Goal: Obtain resource: Download file/media

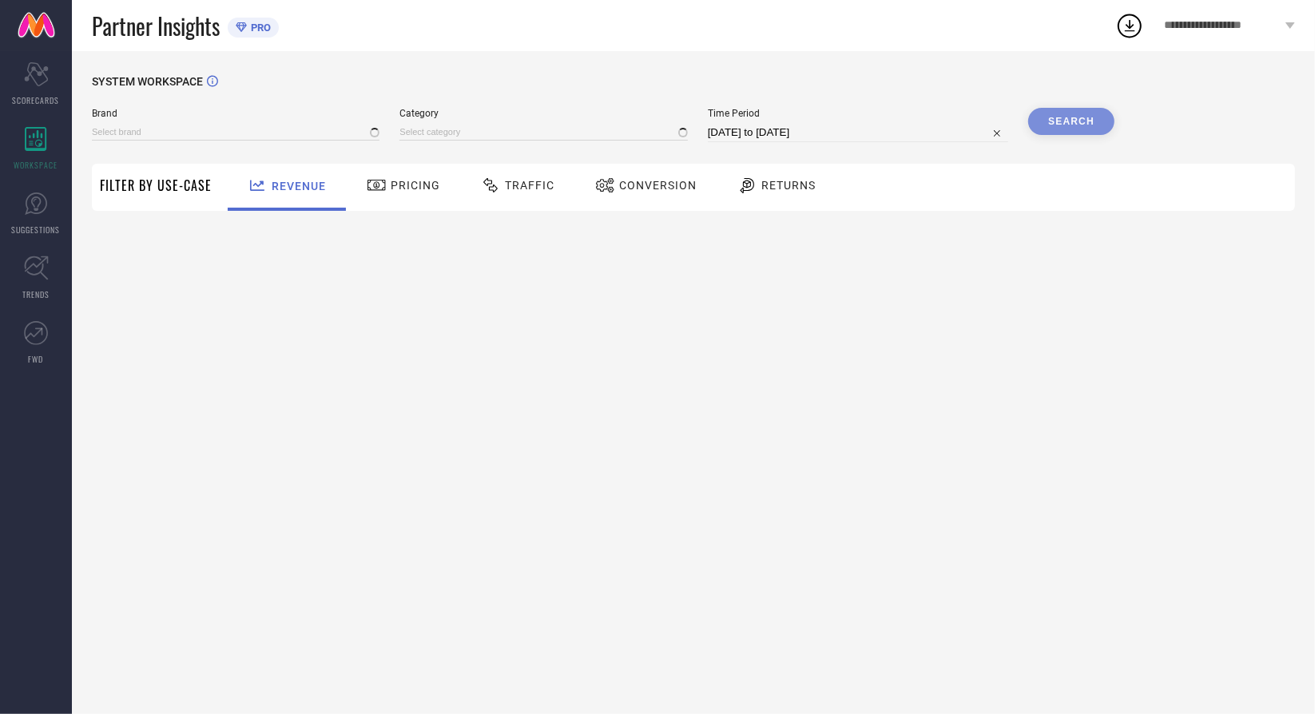
type input "MIRAGGIO"
type input "All"
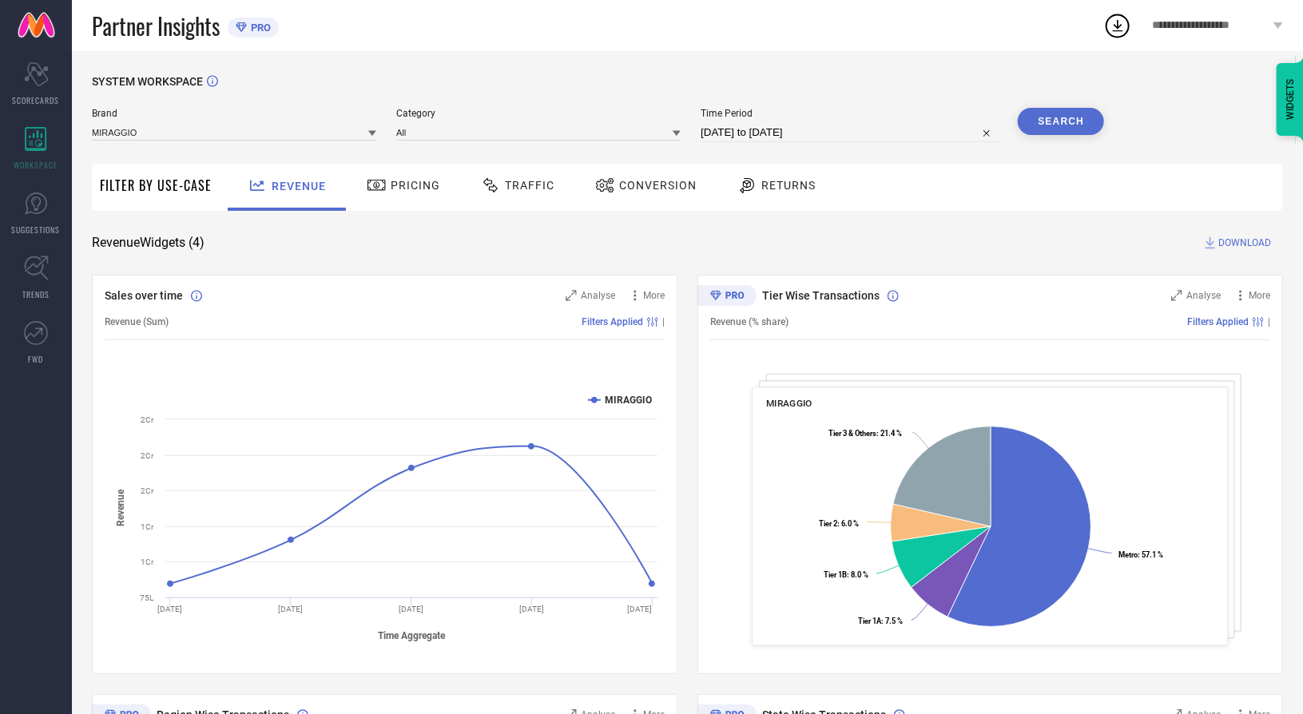
click at [1117, 30] on icon at bounding box center [1118, 25] width 29 height 29
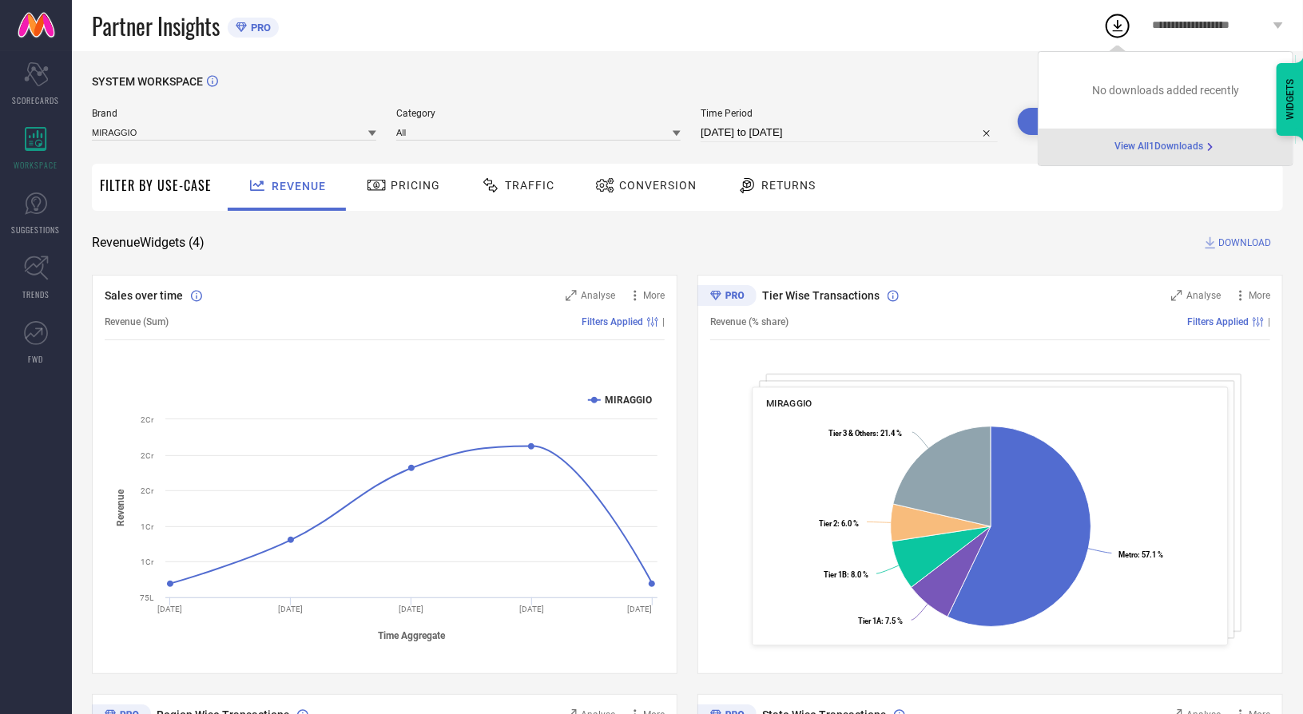
click at [1129, 145] on span "View All 1 Downloads" at bounding box center [1160, 147] width 89 height 13
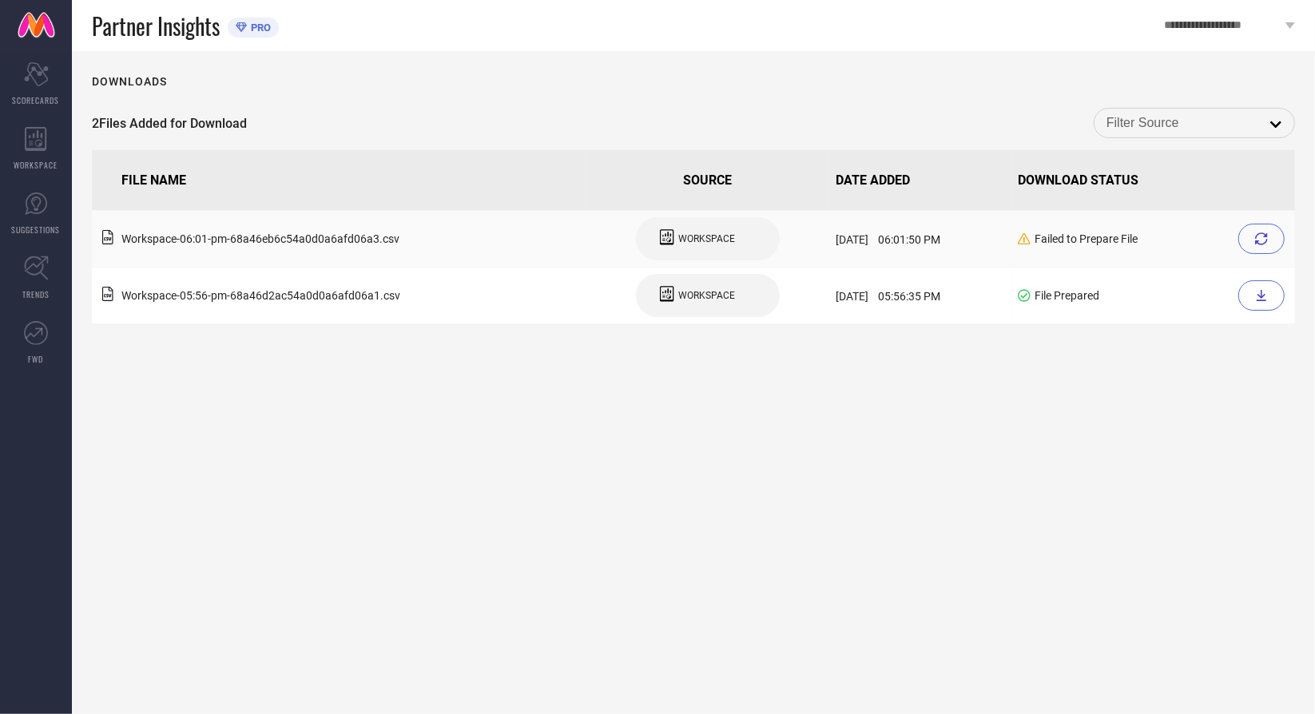
click at [1031, 242] on icon at bounding box center [1024, 239] width 13 height 13
click at [1260, 244] on icon at bounding box center [1262, 239] width 13 height 13
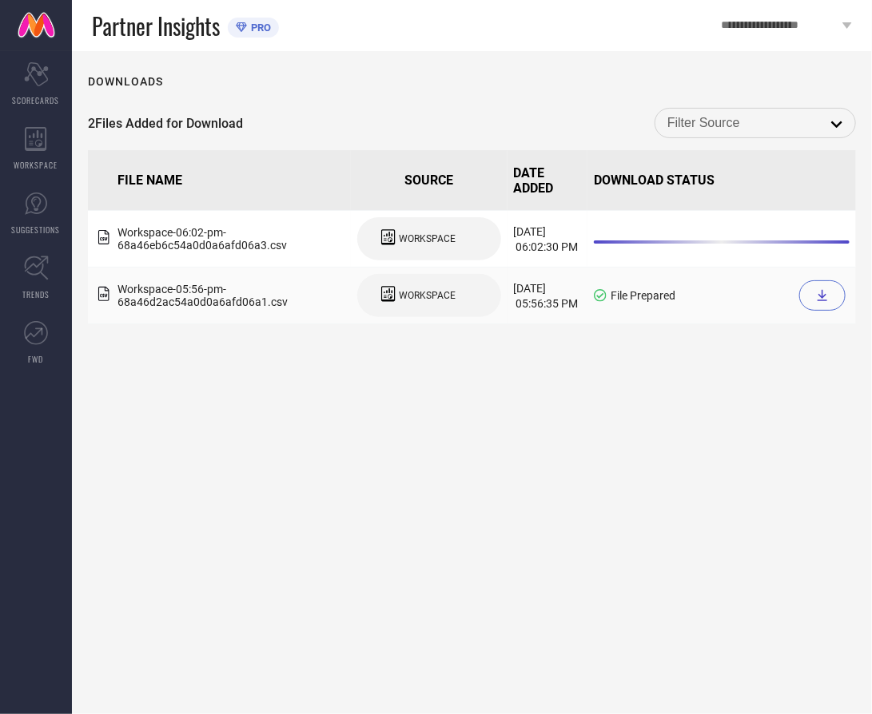
click at [820, 308] on div at bounding box center [822, 296] width 46 height 30
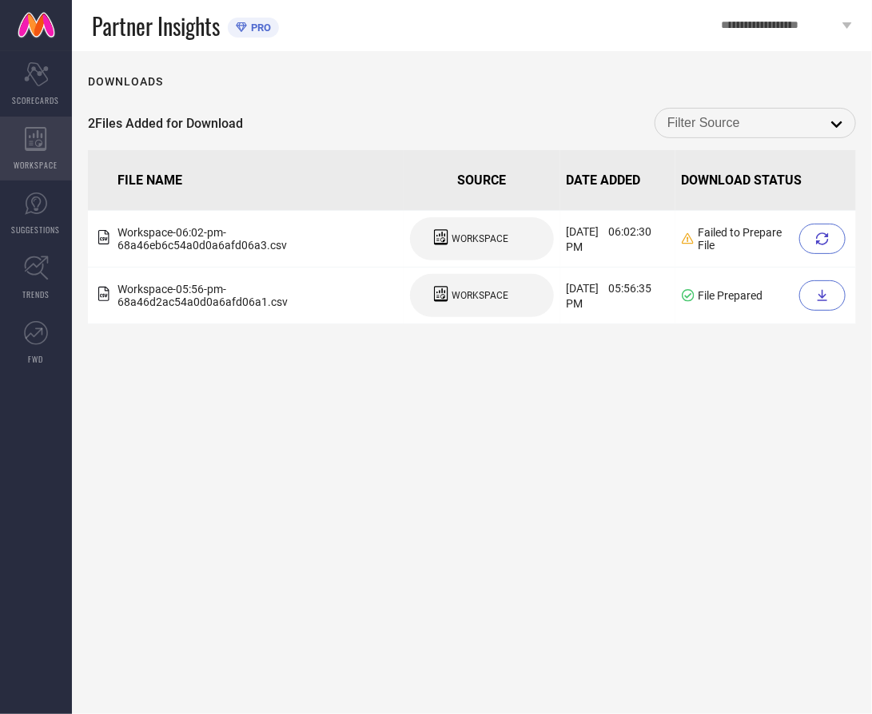
click at [33, 149] on icon at bounding box center [36, 139] width 22 height 24
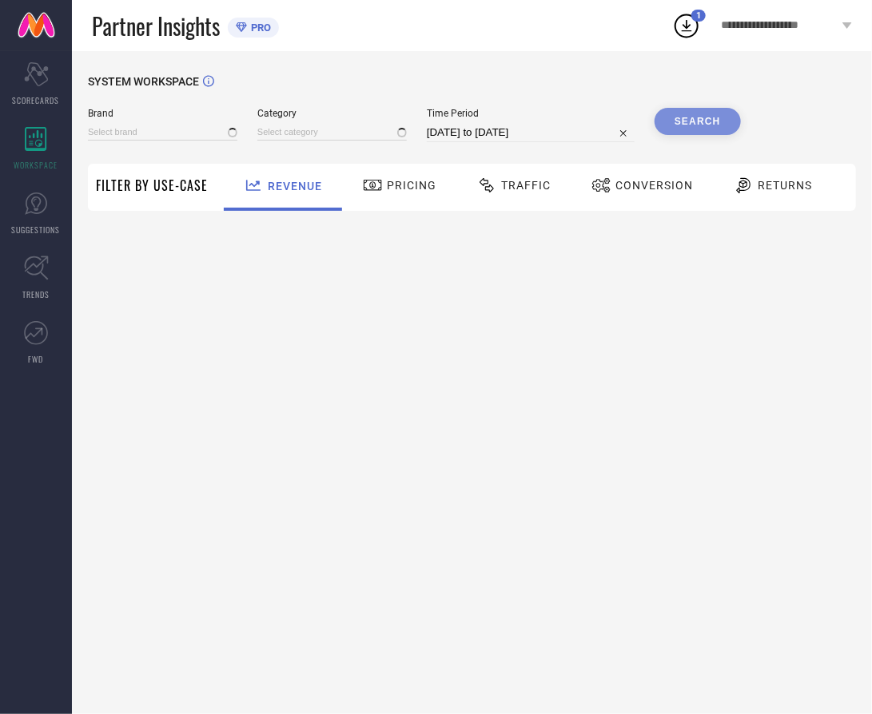
type input "MIRAGGIO"
type input "All"
click at [520, 181] on span "Traffic" at bounding box center [526, 185] width 50 height 13
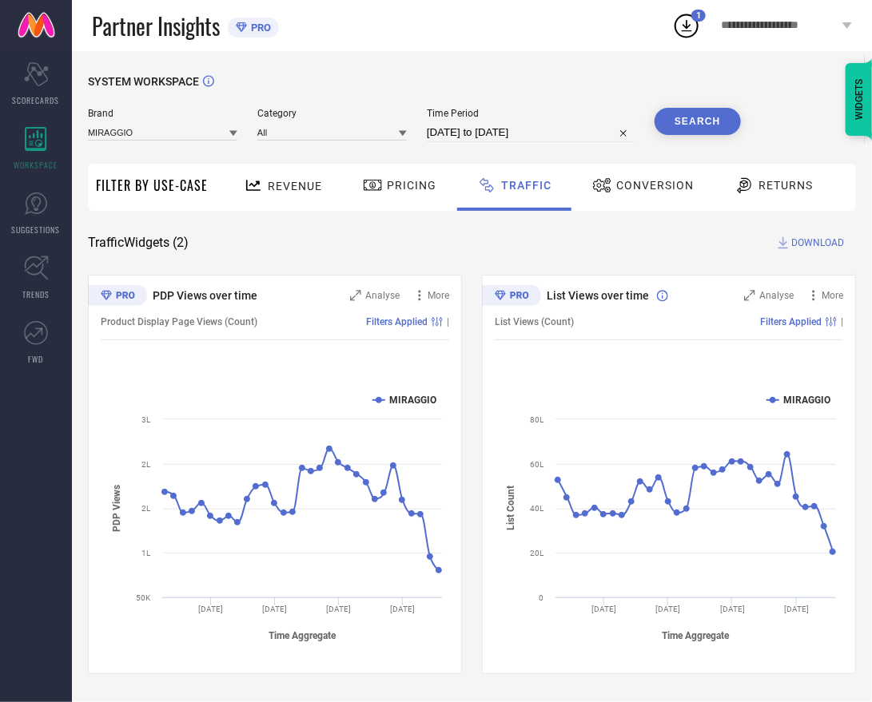
select select "6"
select select "2025"
select select "7"
select select "2025"
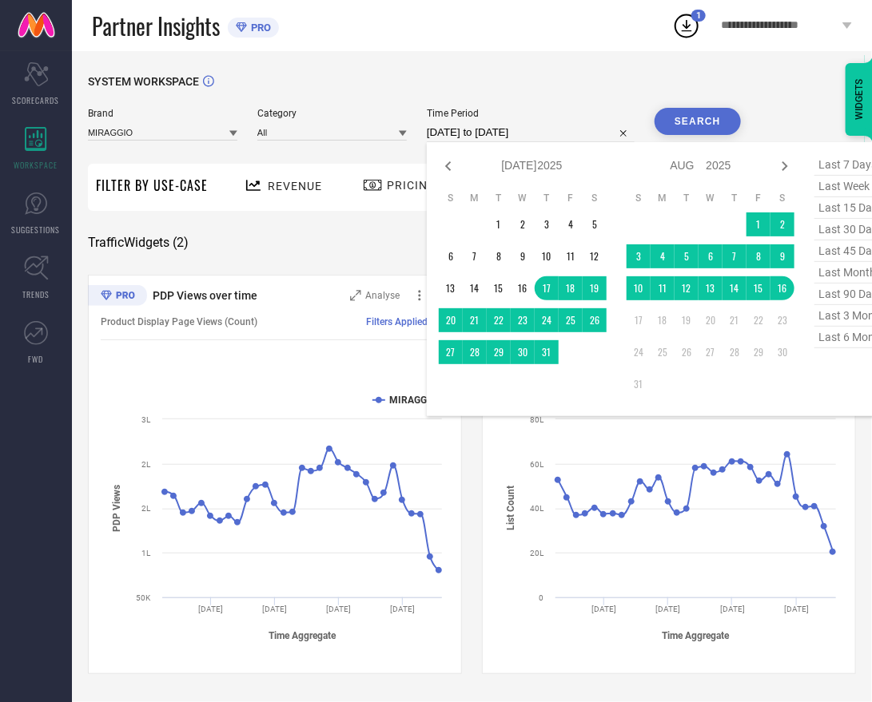
click at [561, 130] on input "[DATE] to [DATE]" at bounding box center [531, 132] width 208 height 19
click at [790, 284] on td "16" at bounding box center [782, 289] width 24 height 24
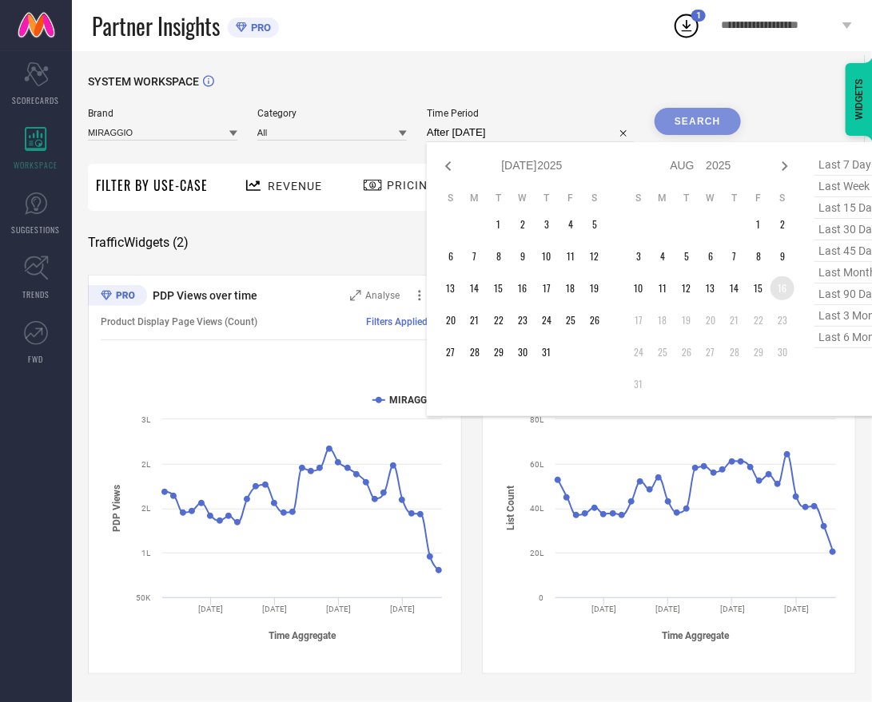
type input "[DATE] to [DATE]"
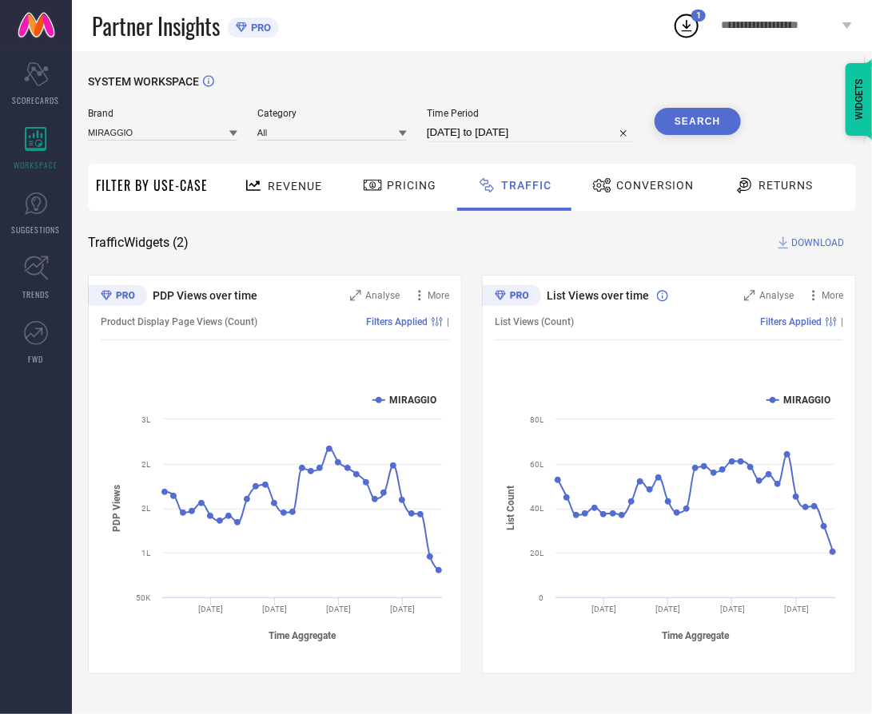
click at [804, 245] on span "DOWNLOAD" at bounding box center [817, 243] width 53 height 16
click at [473, 244] on div "Traffic Widgets ( 2 ) DOWNLOAD" at bounding box center [472, 243] width 768 height 16
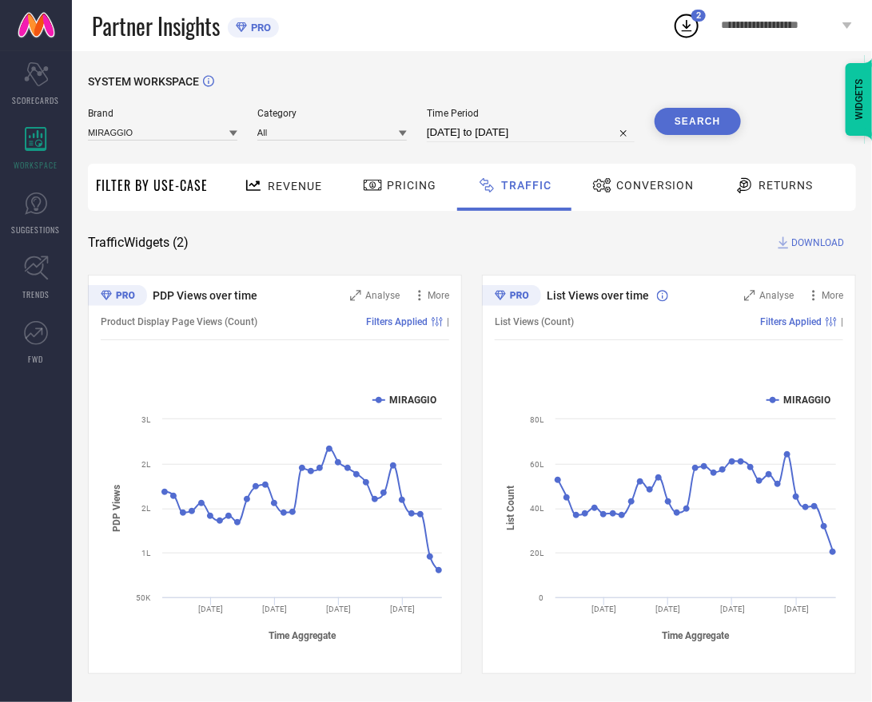
select select "7"
select select "2025"
select select "8"
select select "2025"
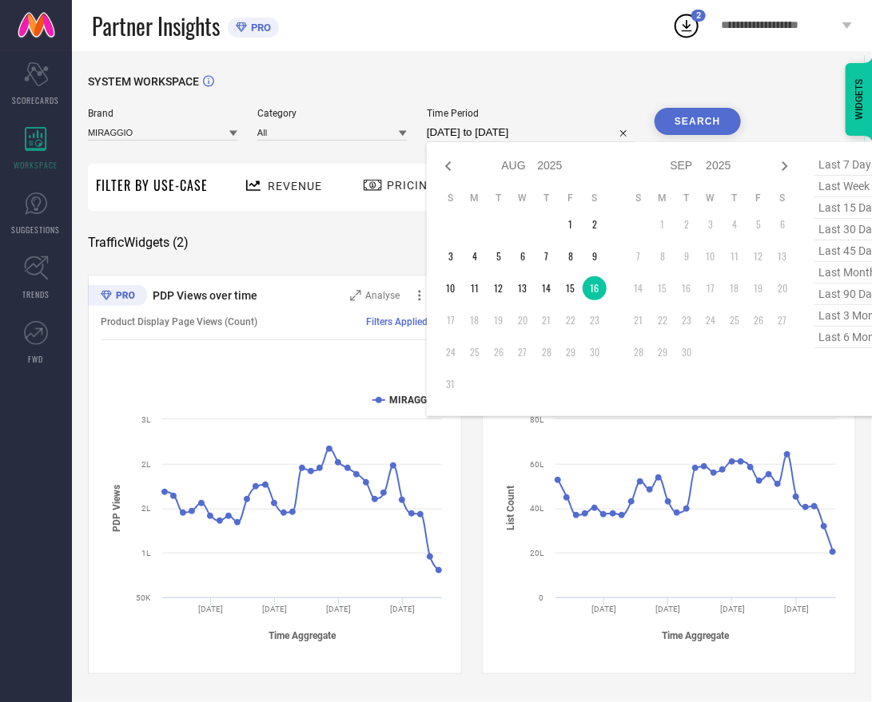
click at [559, 137] on input "[DATE] to [DATE]" at bounding box center [531, 132] width 208 height 19
type input "After [DATE]"
click at [596, 287] on td "16" at bounding box center [595, 289] width 24 height 24
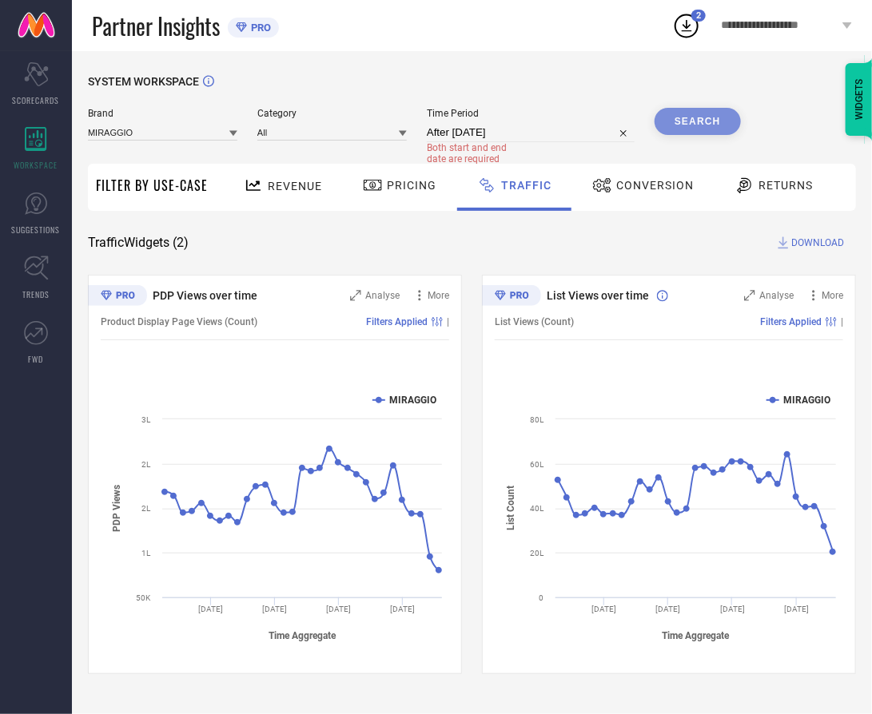
click at [705, 128] on div "Search" at bounding box center [698, 121] width 86 height 27
select select "7"
select select "2025"
select select "8"
select select "2025"
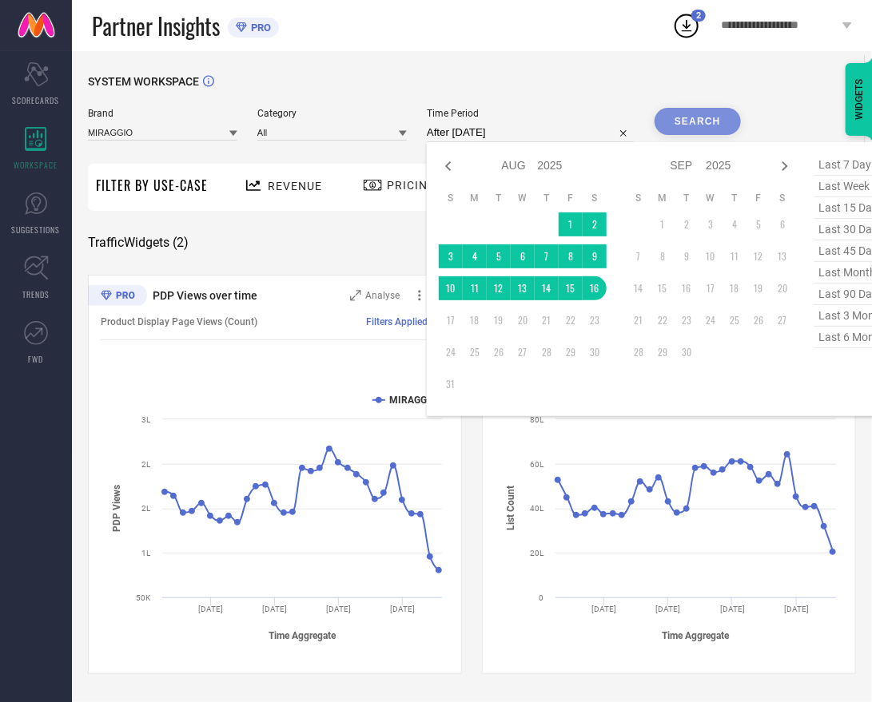
click at [540, 130] on input "After [DATE]" at bounding box center [531, 132] width 208 height 19
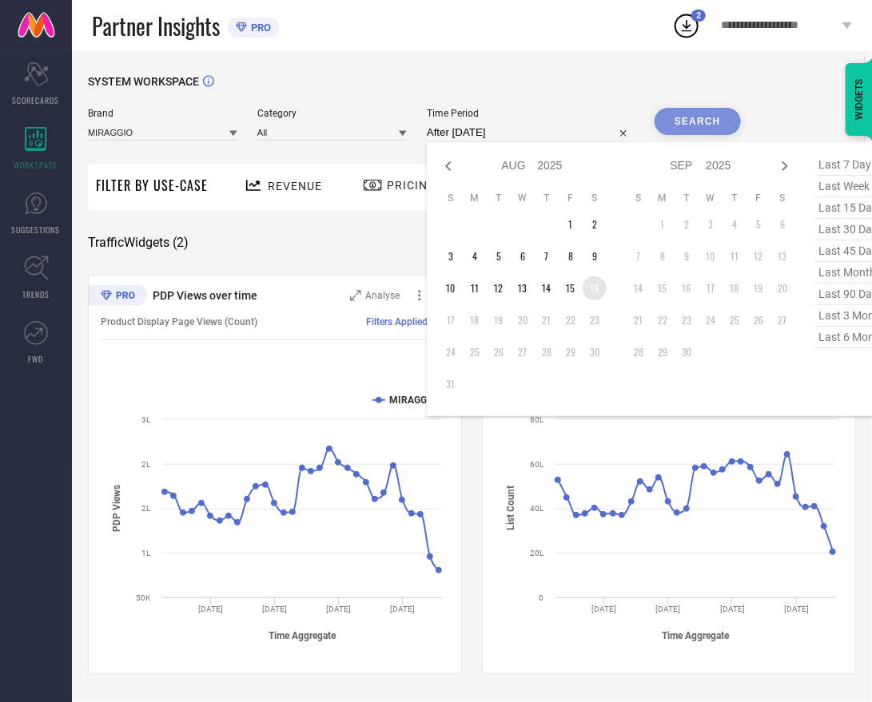
type input "[DATE] to [DATE]"
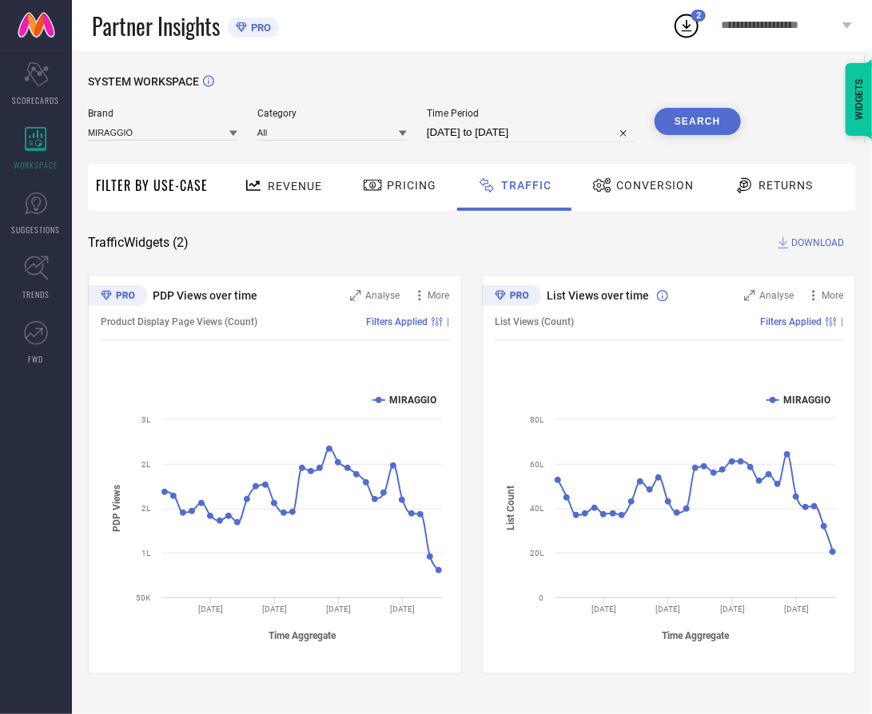
click at [694, 123] on button "Search" at bounding box center [698, 121] width 86 height 27
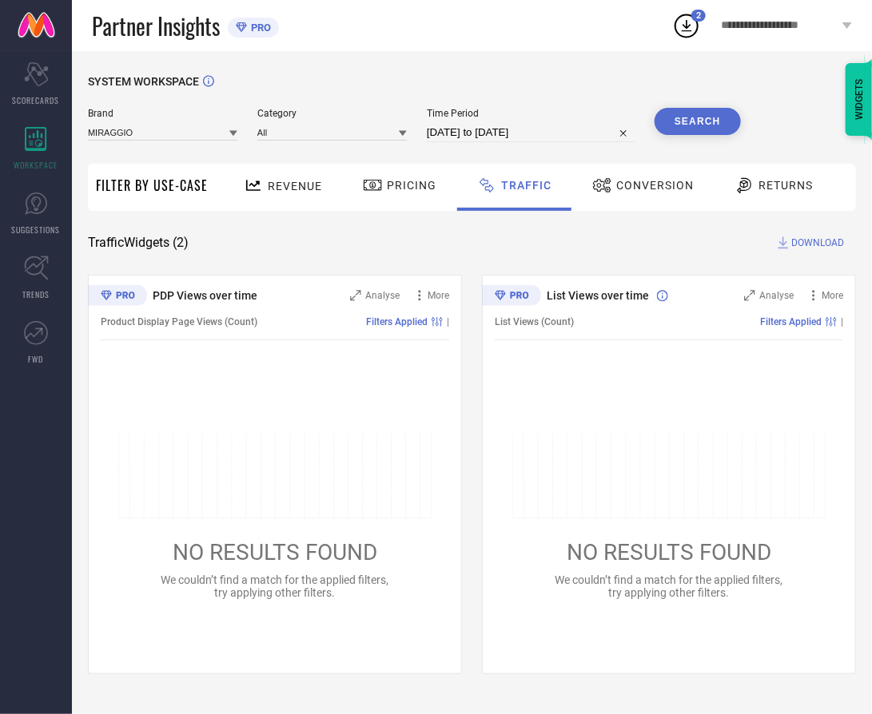
click at [794, 248] on span "DOWNLOAD" at bounding box center [817, 243] width 53 height 16
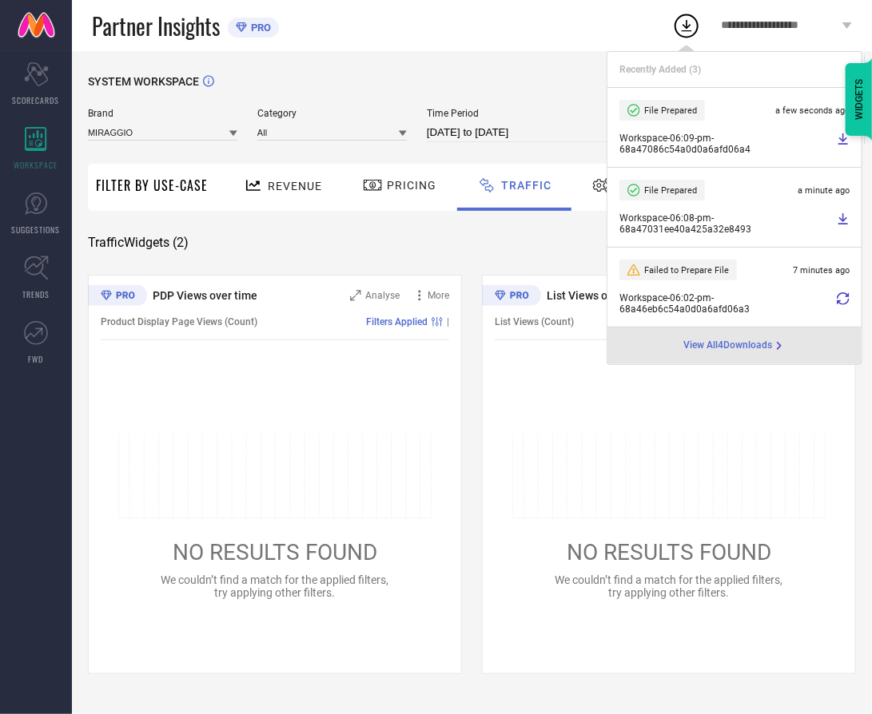
click at [846, 214] on icon at bounding box center [843, 219] width 13 height 13
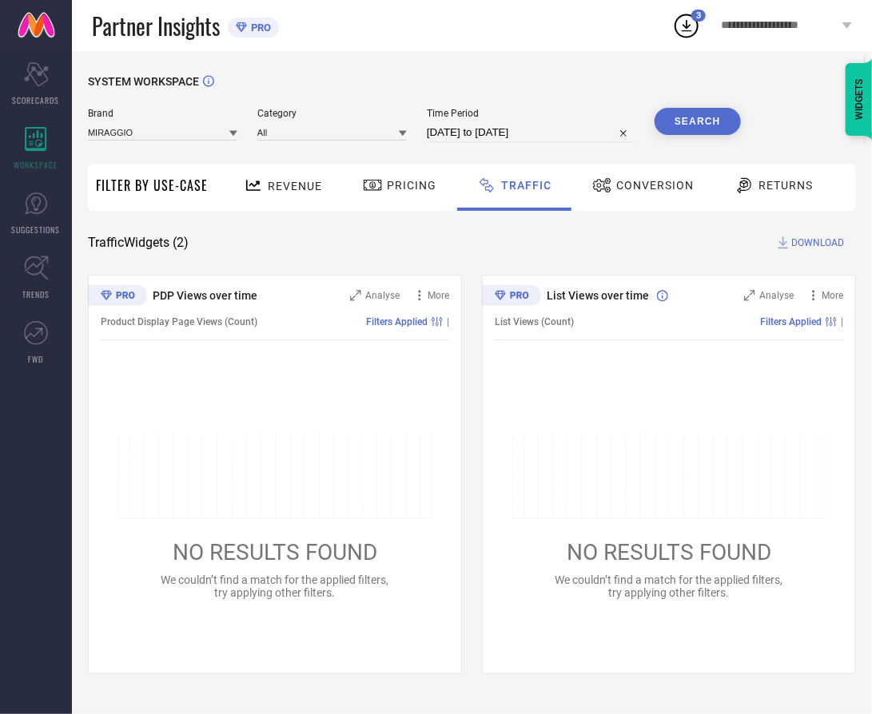
click at [540, 232] on div "SYSTEM WORKSPACE Brand MIRAGGIO Category All Time Period [DATE] to [DATE] Searc…" at bounding box center [472, 374] width 768 height 599
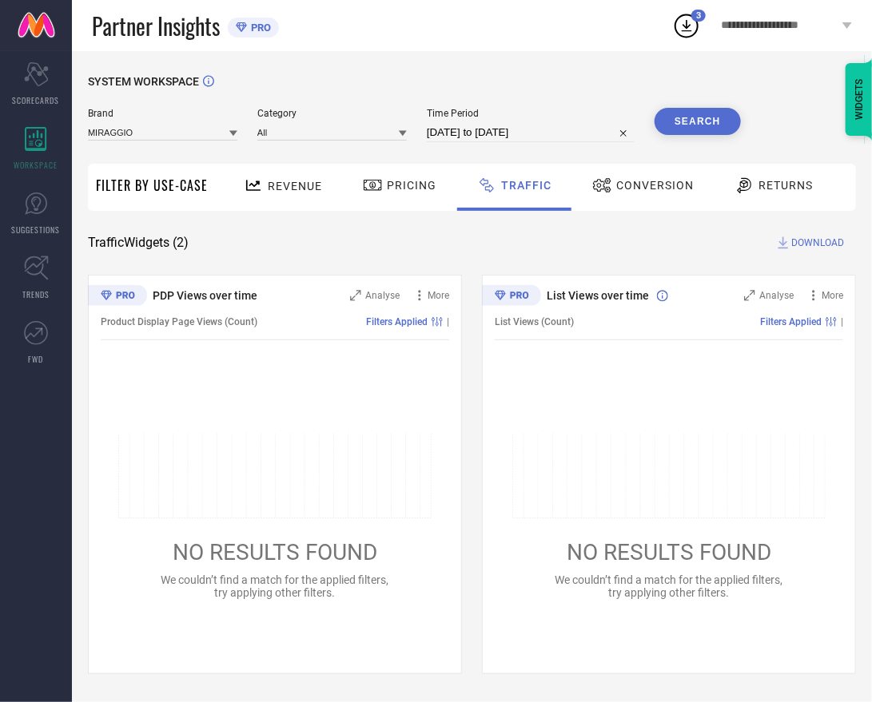
select select "7"
select select "2025"
select select "8"
select select "2025"
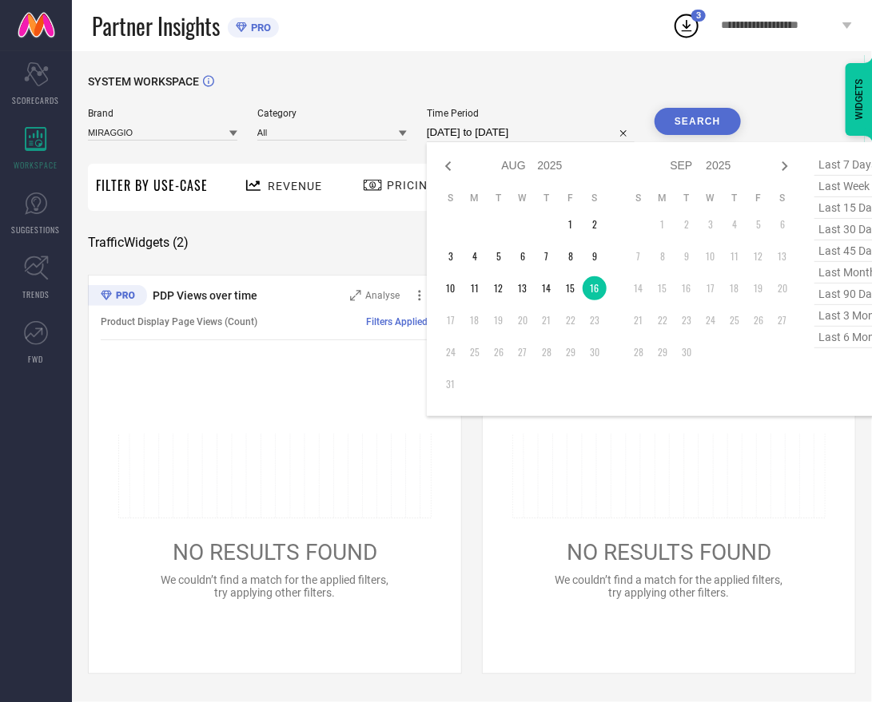
click at [541, 135] on input "[DATE] to [DATE]" at bounding box center [531, 132] width 208 height 19
click at [502, 293] on td "12" at bounding box center [499, 289] width 24 height 24
type input "[DATE] to [DATE]"
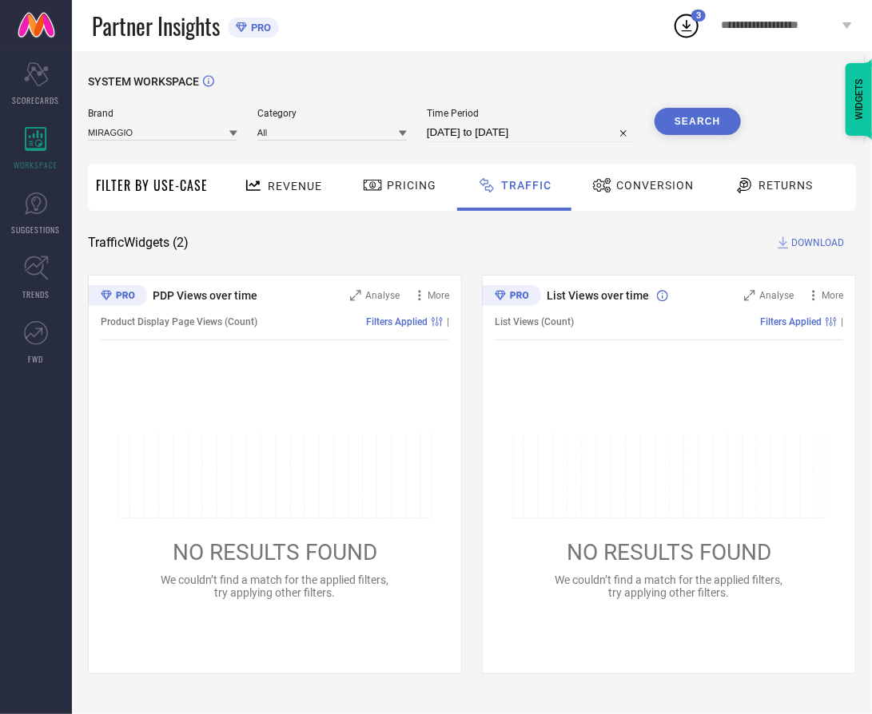
click at [702, 126] on button "Search" at bounding box center [698, 121] width 86 height 27
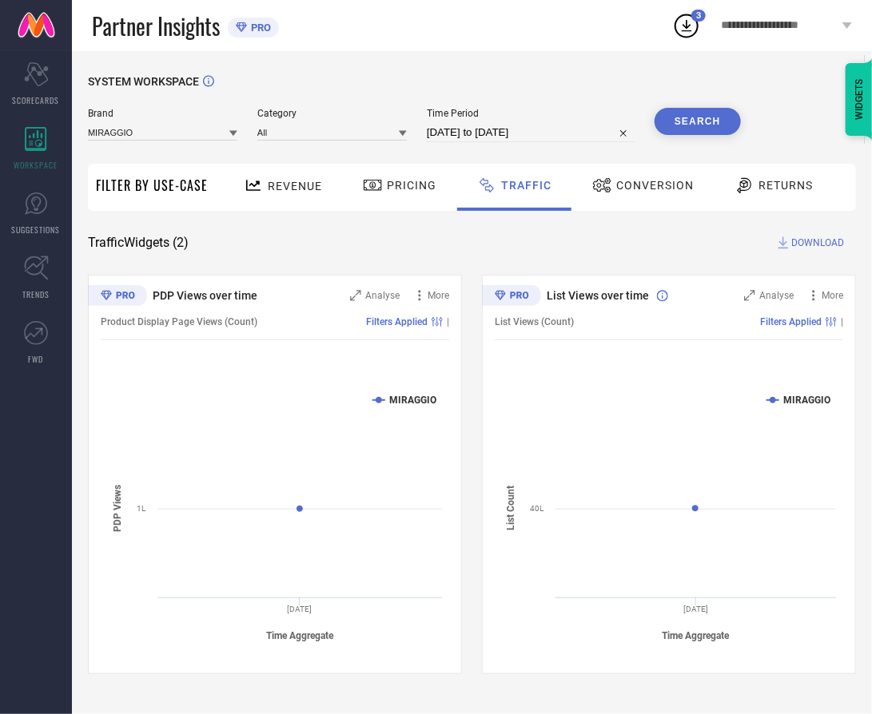
click at [691, 34] on icon at bounding box center [686, 25] width 29 height 29
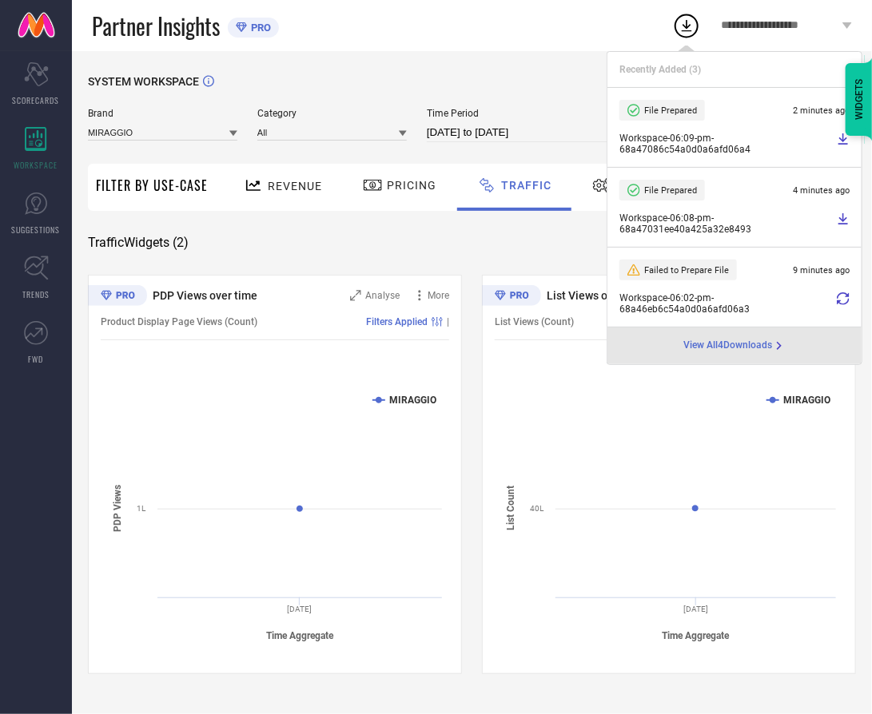
click at [842, 142] on icon at bounding box center [843, 139] width 13 height 13
